Goal: Task Accomplishment & Management: Complete application form

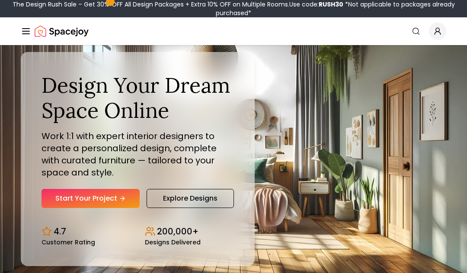
click at [116, 199] on link "Start Your Project" at bounding box center [91, 198] width 98 height 19
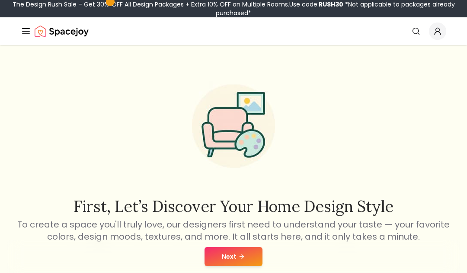
click at [248, 259] on button "Next" at bounding box center [234, 256] width 58 height 19
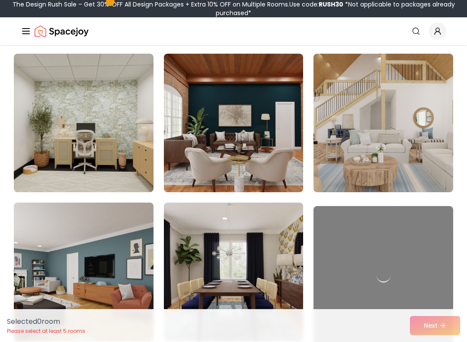
scroll to position [854, 0]
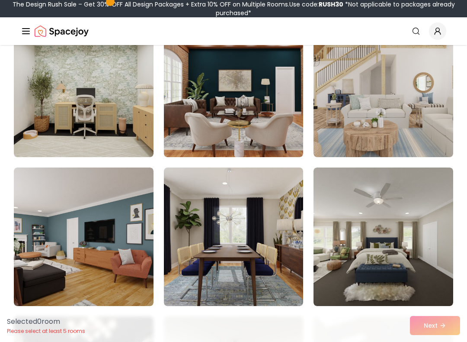
click at [420, 137] on img at bounding box center [384, 88] width 140 height 138
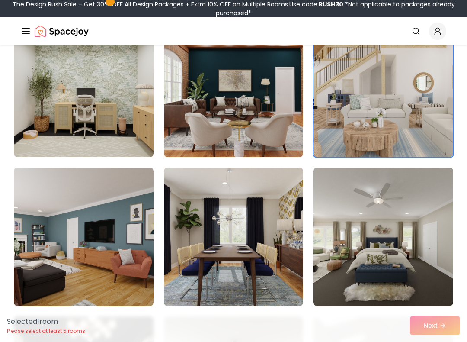
click at [425, 239] on img at bounding box center [384, 236] width 140 height 138
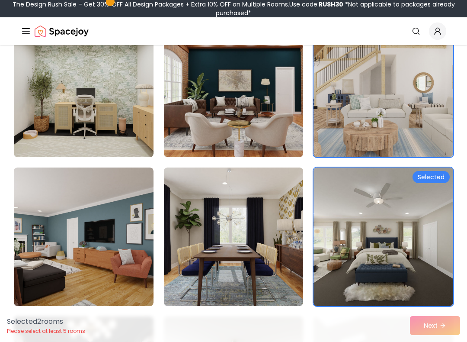
click at [430, 138] on img at bounding box center [384, 88] width 140 height 138
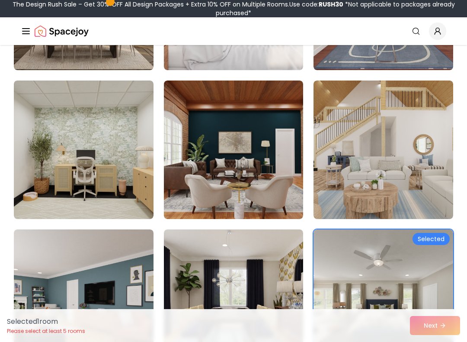
click at [396, 272] on img at bounding box center [384, 298] width 140 height 138
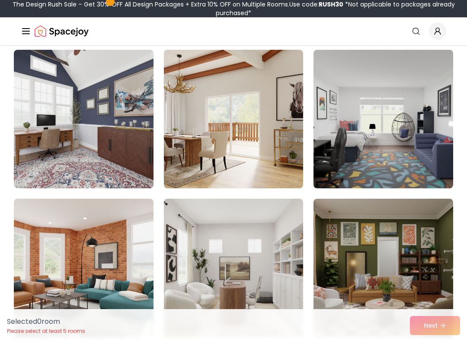
scroll to position [3055, 0]
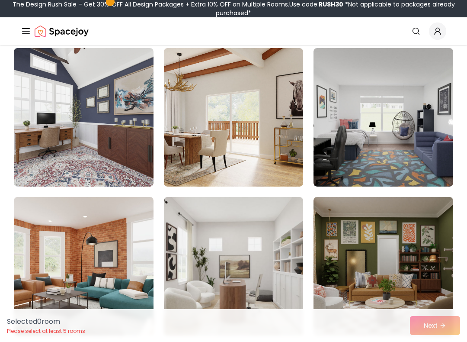
click at [418, 160] on img at bounding box center [384, 117] width 140 height 138
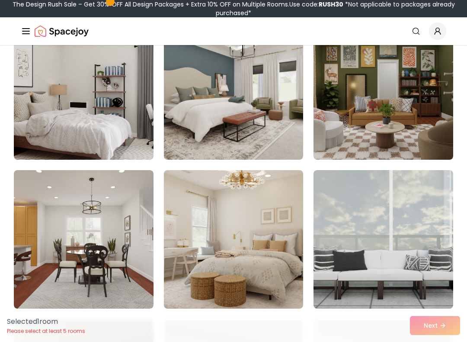
click at [80, 74] on img at bounding box center [84, 90] width 140 height 138
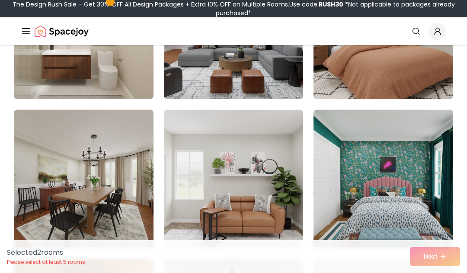
click at [420, 178] on img at bounding box center [384, 178] width 140 height 138
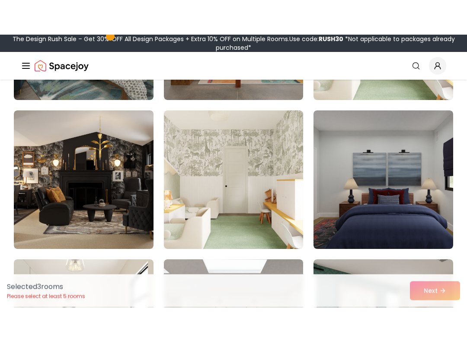
scroll to position [2136, 0]
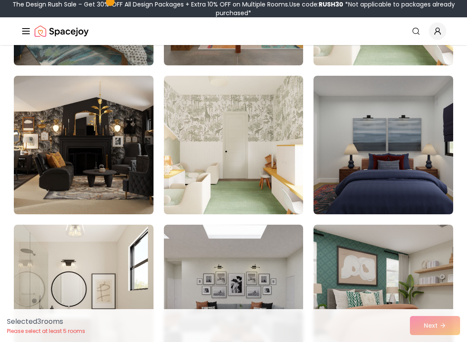
click at [271, 202] on img at bounding box center [234, 145] width 140 height 138
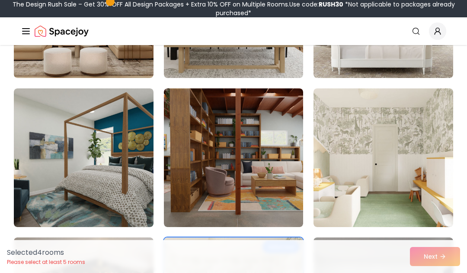
scroll to position [1968, 0]
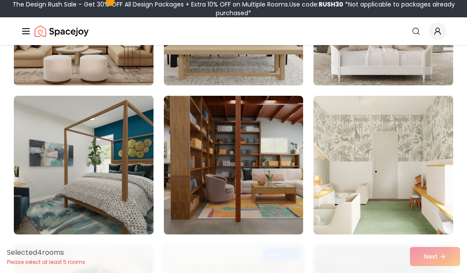
click at [284, 188] on img at bounding box center [234, 165] width 140 height 138
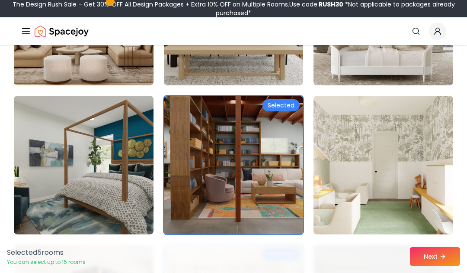
click at [435, 256] on button "Next" at bounding box center [435, 256] width 50 height 19
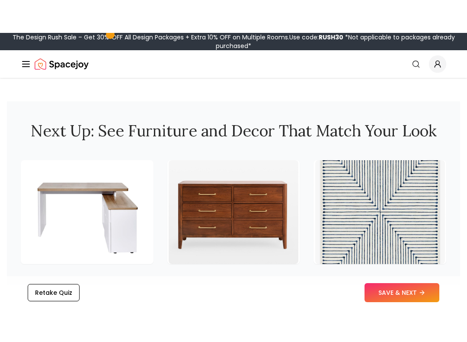
scroll to position [1241, 0]
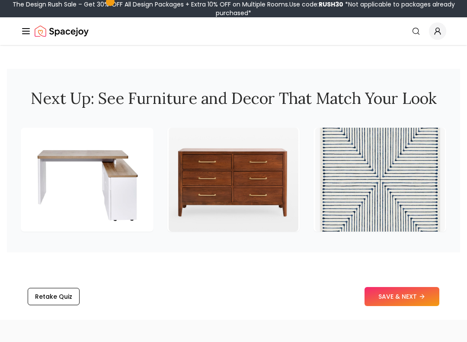
click at [45, 184] on img at bounding box center [87, 180] width 130 height 104
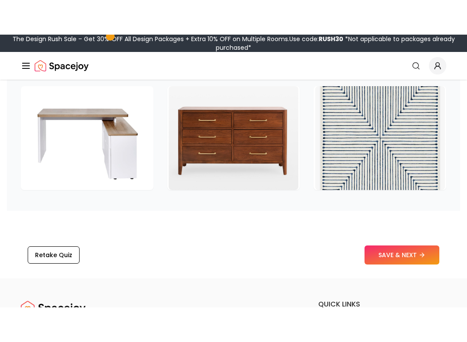
scroll to position [1264, 0]
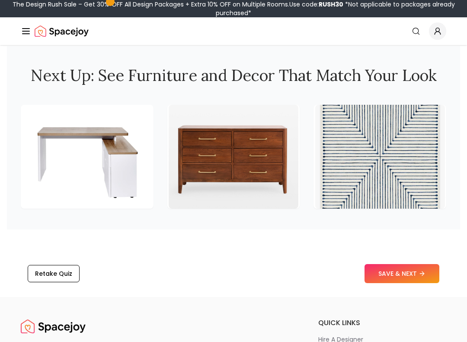
click at [418, 264] on button "SAVE & NEXT" at bounding box center [402, 273] width 75 height 19
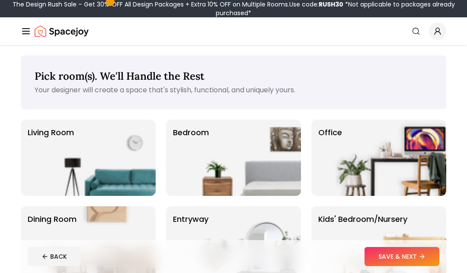
click at [290, 171] on img at bounding box center [245, 157] width 111 height 76
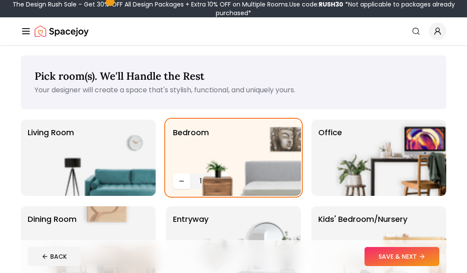
click at [220, 176] on img at bounding box center [245, 157] width 111 height 76
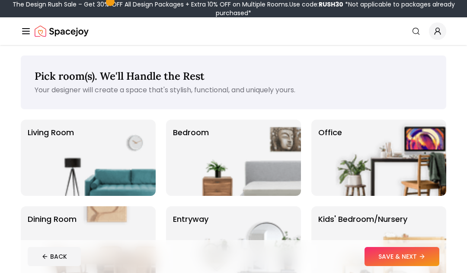
click at [278, 164] on img at bounding box center [245, 157] width 111 height 76
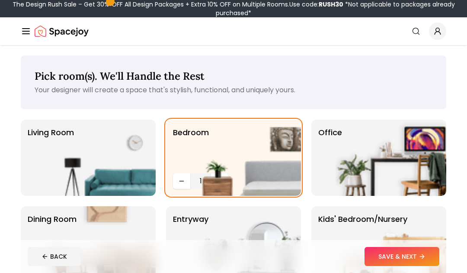
click at [400, 257] on button "SAVE & NEXT" at bounding box center [402, 256] width 75 height 19
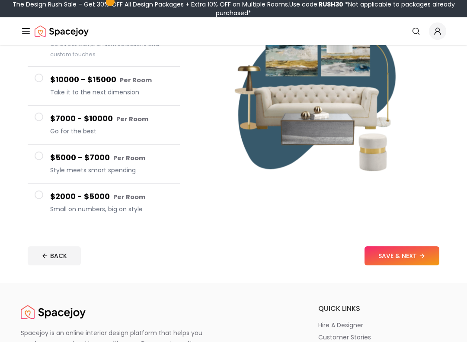
scroll to position [119, 0]
click at [416, 251] on button "SAVE & NEXT" at bounding box center [402, 255] width 75 height 19
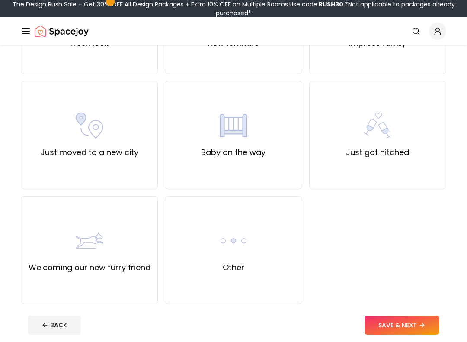
scroll to position [269, 0]
click at [289, 173] on div "Baby on the way" at bounding box center [233, 135] width 137 height 108
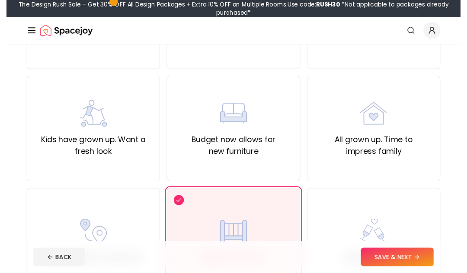
scroll to position [157, 0]
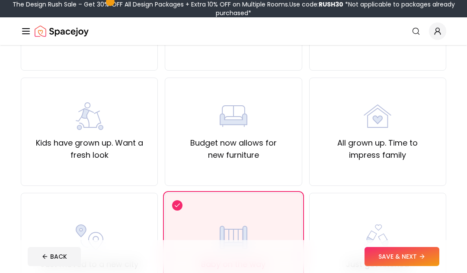
click at [148, 111] on div "Kids have grown up. Want a fresh look" at bounding box center [89, 131] width 122 height 59
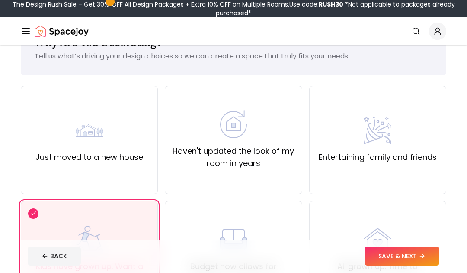
scroll to position [0, 0]
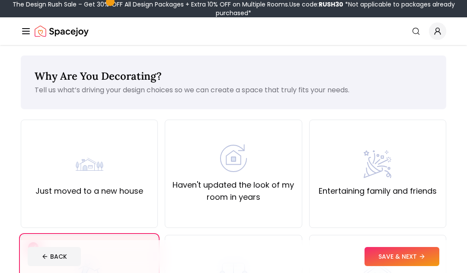
click at [296, 183] on div "Haven't updated the look of my room in years" at bounding box center [233, 173] width 137 height 108
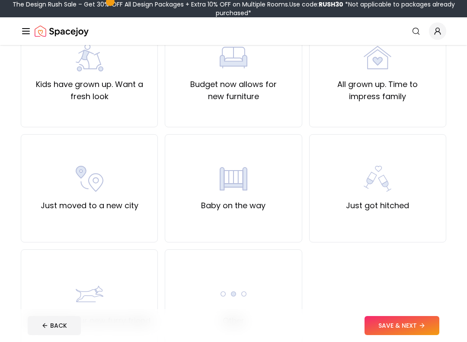
scroll to position [222, 0]
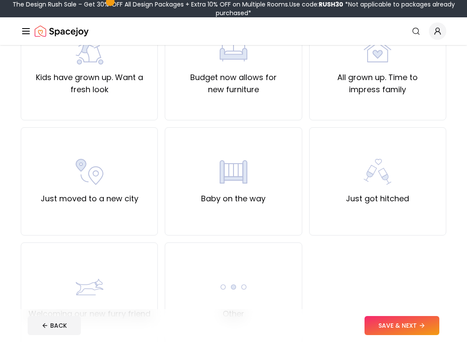
click at [278, 192] on div "Baby on the way" at bounding box center [233, 181] width 137 height 108
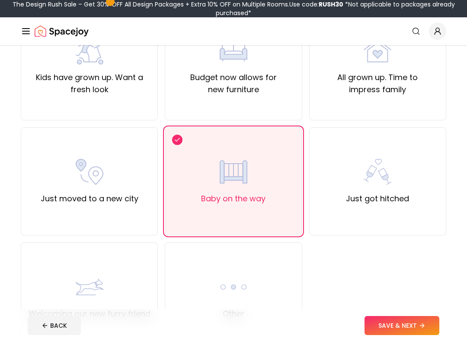
click at [408, 272] on button "SAVE & NEXT" at bounding box center [402, 325] width 75 height 19
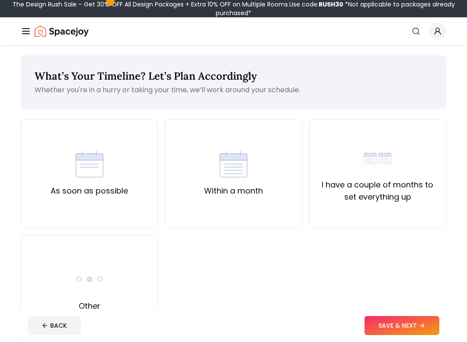
click at [141, 148] on div "As soon as possible" at bounding box center [89, 173] width 137 height 108
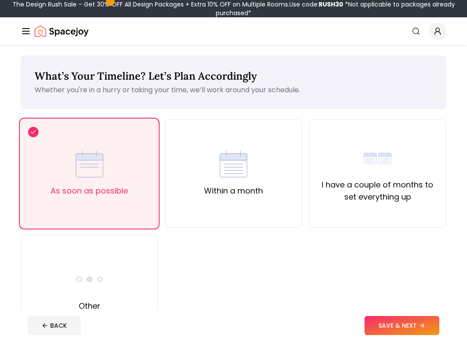
click at [423, 272] on icon at bounding box center [423, 325] width 2 height 4
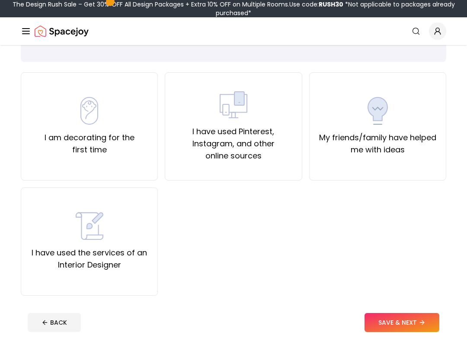
scroll to position [47, 0]
click at [114, 113] on div "I am decorating for the first time" at bounding box center [89, 126] width 122 height 59
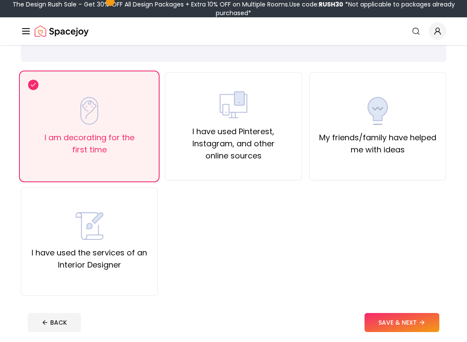
click at [413, 272] on button "SAVE & NEXT" at bounding box center [402, 322] width 75 height 19
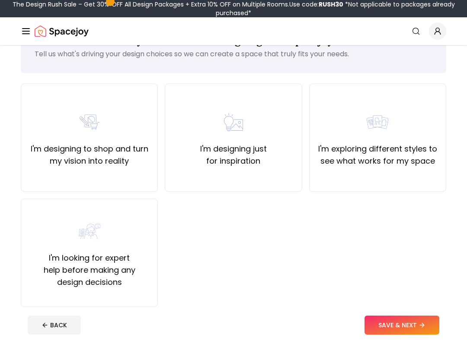
scroll to position [36, 0]
click at [278, 166] on label "I'm designing just for inspiration" at bounding box center [233, 155] width 122 height 24
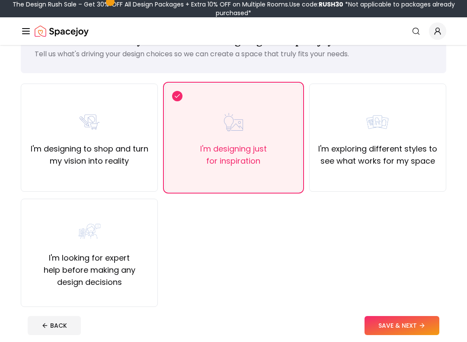
click at [142, 112] on div "I'm designing to shop and turn my vision into reality" at bounding box center [89, 137] width 122 height 59
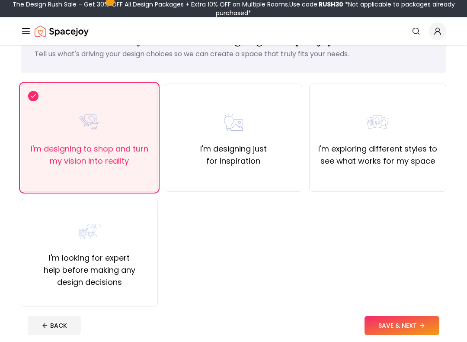
click at [427, 272] on button "SAVE & NEXT" at bounding box center [402, 325] width 75 height 19
